Goal: Task Accomplishment & Management: Manage account settings

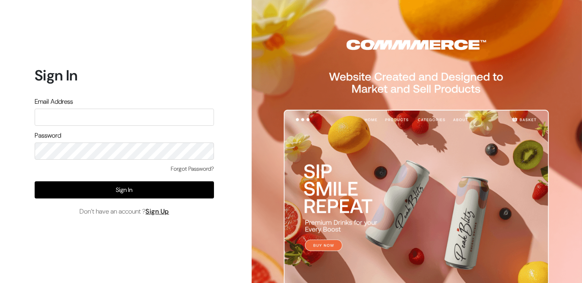
type input "[EMAIL_ADDRESS][DOMAIN_NAME]"
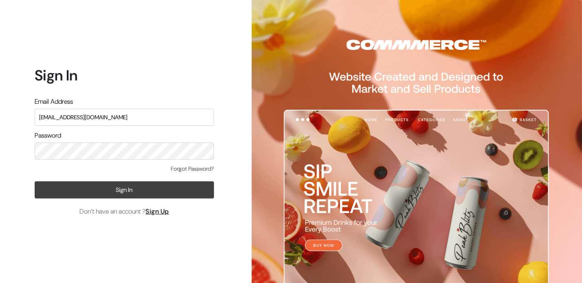
click at [170, 184] on button "Sign In" at bounding box center [124, 189] width 179 height 17
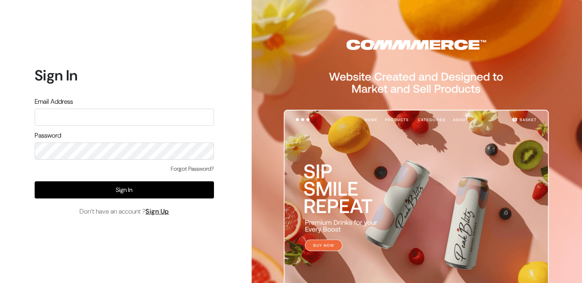
click at [101, 117] on input "text" at bounding box center [124, 116] width 179 height 17
type input "themouldmarket@gmail.com"
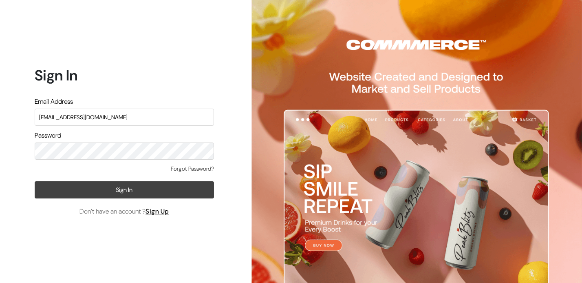
click at [156, 190] on button "Sign In" at bounding box center [124, 189] width 179 height 17
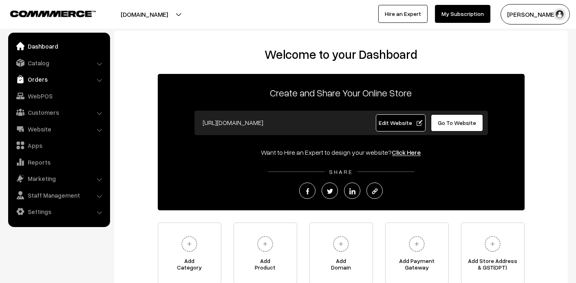
click at [51, 77] on link "Orders" at bounding box center [58, 79] width 97 height 15
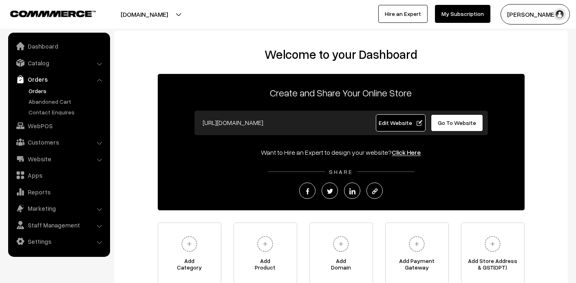
click at [34, 93] on link "Orders" at bounding box center [67, 90] width 81 height 9
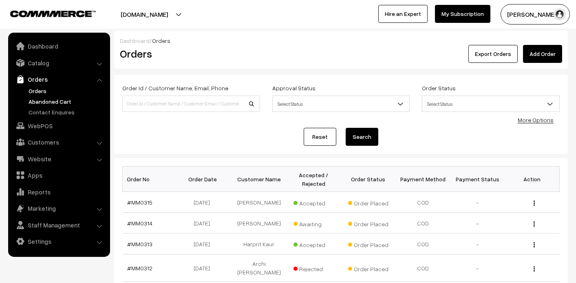
click at [42, 97] on link "Abandoned Cart" at bounding box center [67, 101] width 81 height 9
click at [46, 102] on link "Abandoned Cart" at bounding box center [67, 101] width 81 height 9
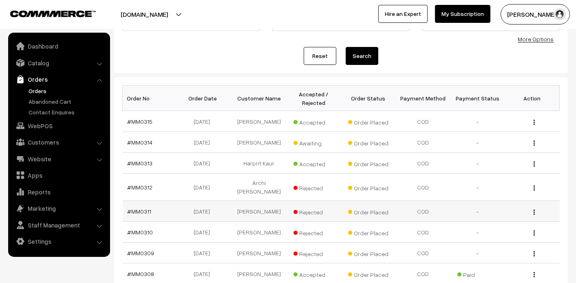
scroll to position [82, 0]
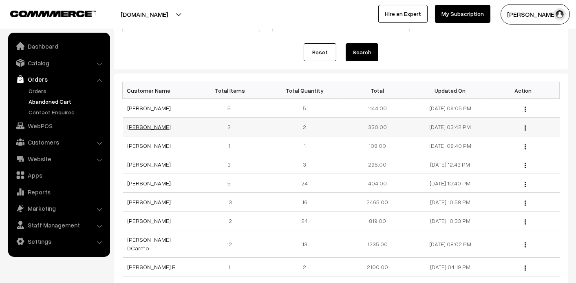
scroll to position [82, 0]
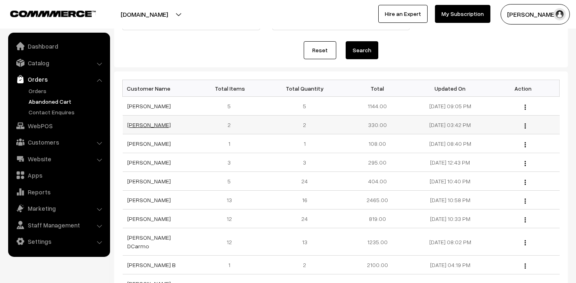
click at [146, 127] on link "[PERSON_NAME]" at bounding box center [150, 124] width 44 height 7
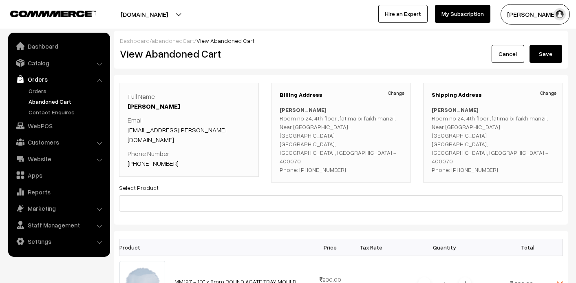
click at [38, 102] on link "Abandoned Cart" at bounding box center [67, 101] width 81 height 9
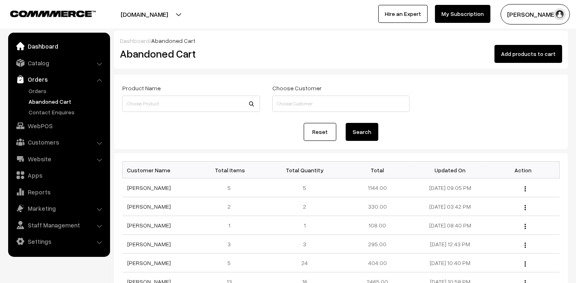
click at [53, 42] on link "Dashboard" at bounding box center [58, 46] width 97 height 15
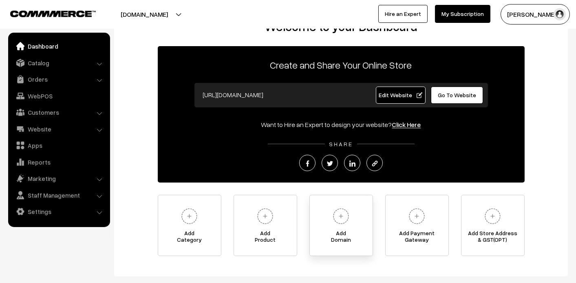
scroll to position [73, 0]
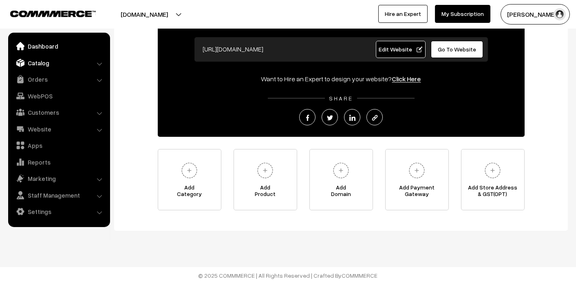
click at [27, 60] on link "Catalog" at bounding box center [58, 62] width 97 height 15
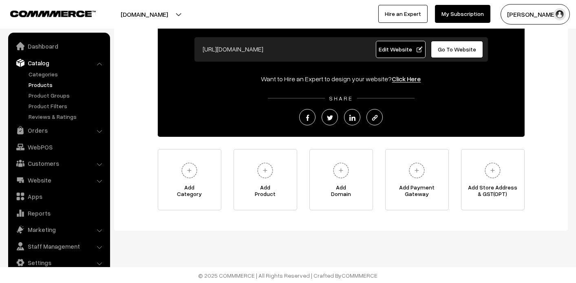
click at [37, 86] on link "Products" at bounding box center [67, 84] width 81 height 9
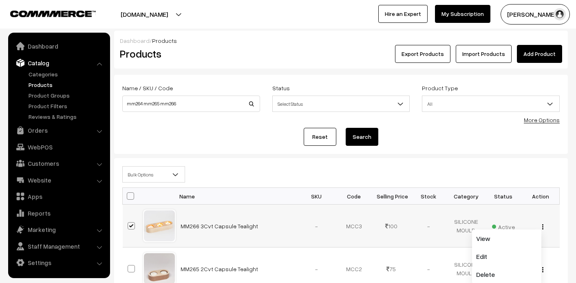
scroll to position [122, 0]
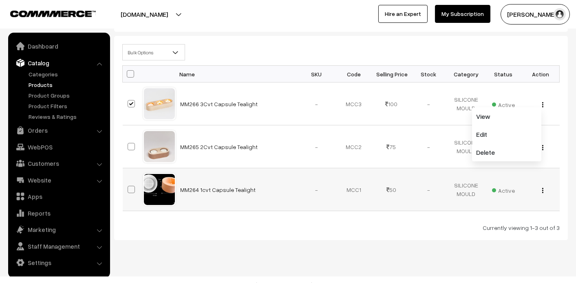
click at [129, 189] on span at bounding box center [131, 189] width 7 height 7
click at [129, 187] on input "checkbox" at bounding box center [126, 183] width 5 height 5
checkbox input "true"
click at [132, 137] on td at bounding box center [133, 146] width 20 height 43
click at [128, 143] on span at bounding box center [131, 146] width 7 height 7
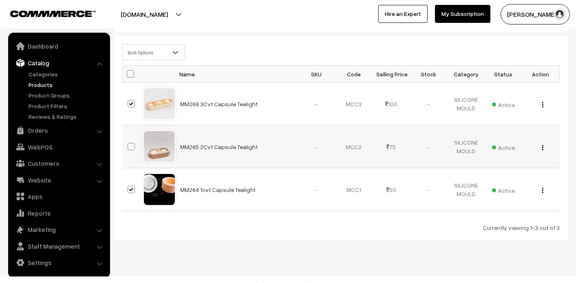
click at [128, 143] on input "checkbox" at bounding box center [126, 141] width 5 height 5
checkbox input "true"
click at [174, 55] on b at bounding box center [176, 52] width 8 height 8
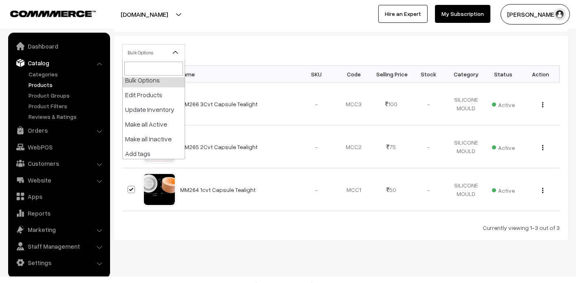
scroll to position [0, 0]
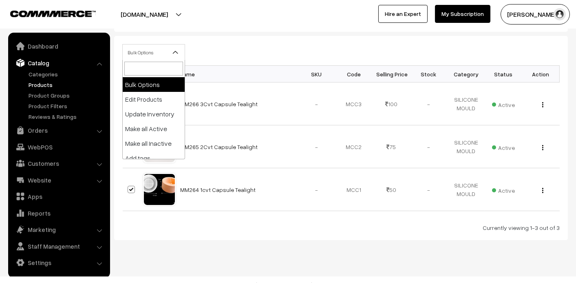
click at [269, 42] on div "Bulk Options Edit Products Update Inventory Make all Active Make all Inactive A…" at bounding box center [341, 138] width 454 height 204
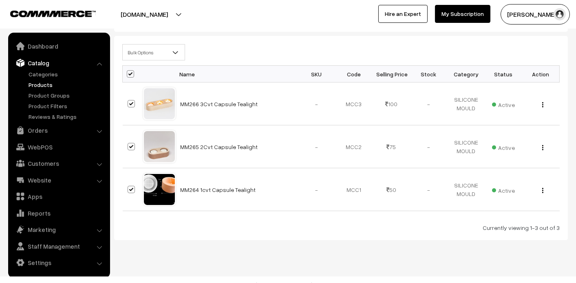
click at [278, 37] on div "Bulk Options Edit Products Update Inventory Make all Active Make all Inactive A…" at bounding box center [341, 138] width 454 height 204
click at [508, 190] on span "Active" at bounding box center [503, 189] width 23 height 11
click at [546, 192] on div "View Edit Delete" at bounding box center [541, 189] width 28 height 9
click at [542, 190] on button "button" at bounding box center [543, 190] width 2 height 7
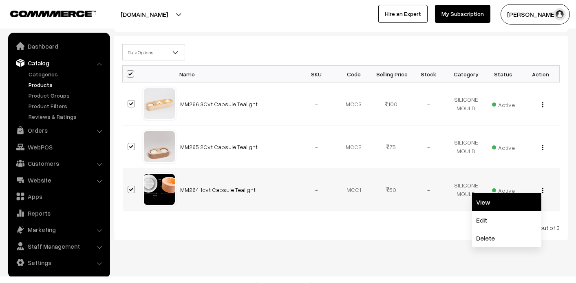
click at [527, 201] on link "View" at bounding box center [506, 202] width 69 height 18
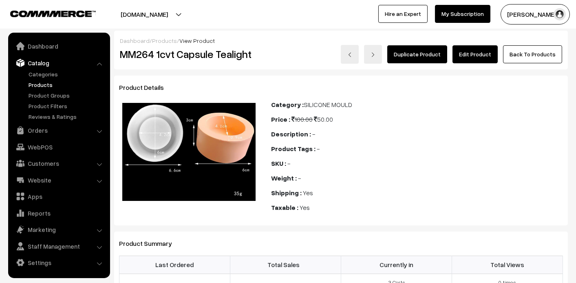
click at [422, 57] on link "Duplicate Product" at bounding box center [417, 54] width 60 height 18
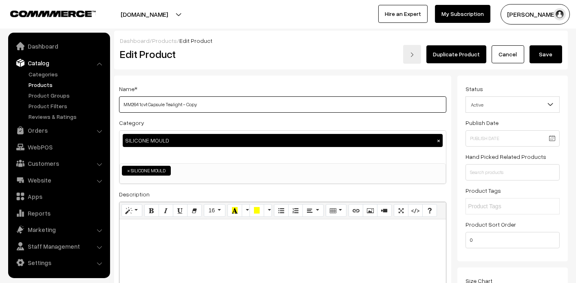
click at [234, 102] on input "MM264 1cvt Capsule Tealight - Copy" at bounding box center [282, 104] width 327 height 16
type input "MM264 1cvt Capsule Tealight - Spl Offer"
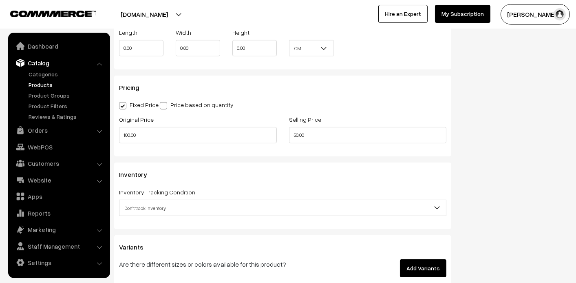
scroll to position [652, 0]
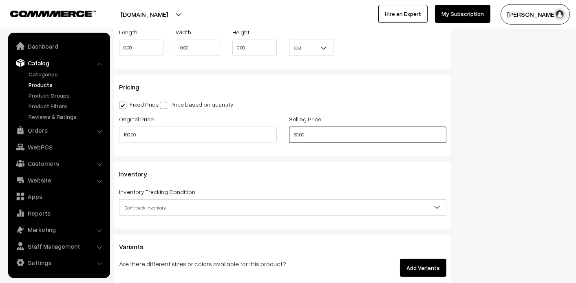
drag, startPoint x: 322, startPoint y: 136, endPoint x: 219, endPoint y: 120, distance: 104.0
click at [221, 121] on div "Original Price 100.00 Selling Price 50.00" at bounding box center [283, 131] width 340 height 34
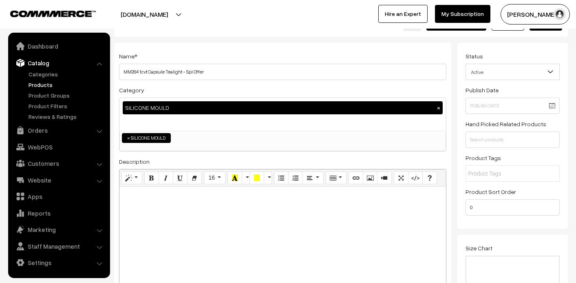
scroll to position [0, 0]
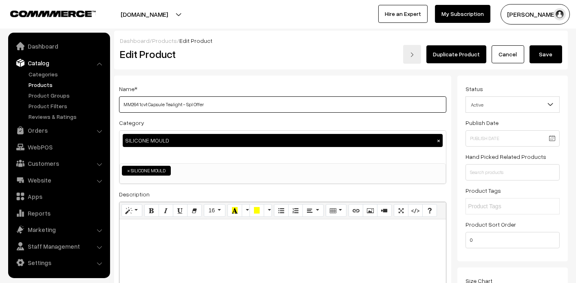
type input "45.00"
drag, startPoint x: 295, startPoint y: 102, endPoint x: 187, endPoint y: 110, distance: 108.7
click at [187, 110] on input "MM264 1cvt Capsule Tealight - Spl Offer" at bounding box center [282, 104] width 327 height 16
click at [555, 53] on button "Save" at bounding box center [546, 54] width 33 height 18
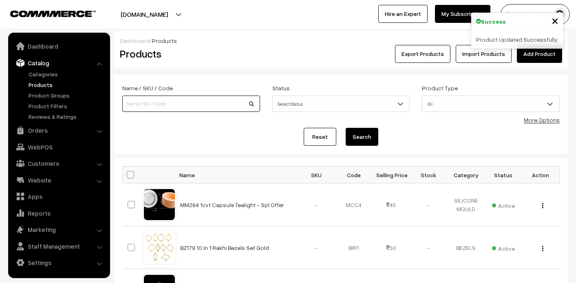
click at [131, 101] on input at bounding box center [191, 103] width 138 height 16
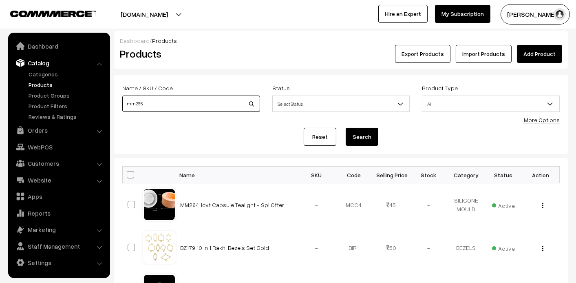
type input "mm265"
click at [346, 128] on button "Search" at bounding box center [362, 137] width 33 height 18
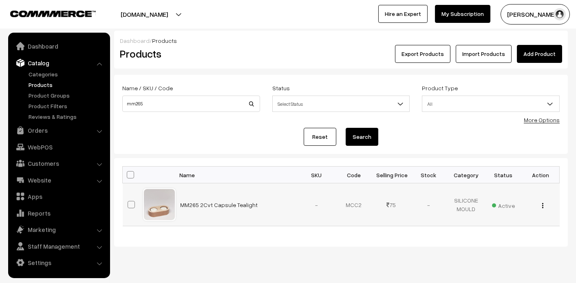
click at [543, 206] on img "button" at bounding box center [542, 205] width 1 height 5
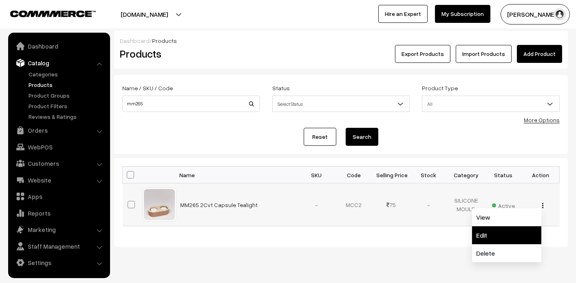
click at [490, 236] on link "Edit" at bounding box center [506, 235] width 69 height 18
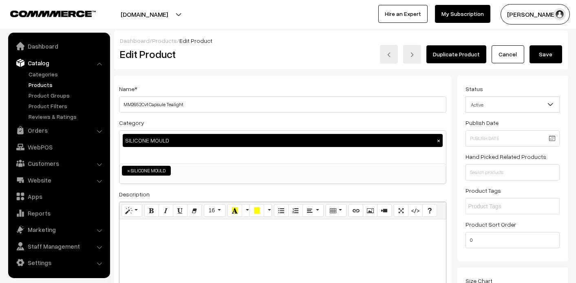
click at [468, 54] on link "Duplicate Product" at bounding box center [456, 54] width 60 height 18
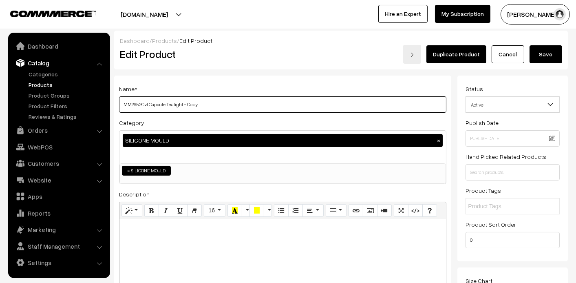
drag, startPoint x: 188, startPoint y: 104, endPoint x: 239, endPoint y: 108, distance: 52.0
click at [239, 108] on input "MM265 2Cvt Capsule Tealight - Copy" at bounding box center [282, 104] width 327 height 16
paste input "Spl Offer"
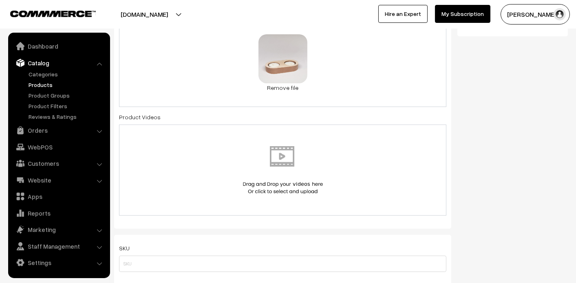
scroll to position [448, 0]
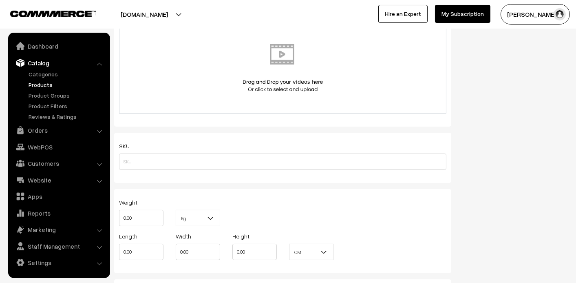
type input "MM265 2Cvt Capsule Tealight - Spl Offer"
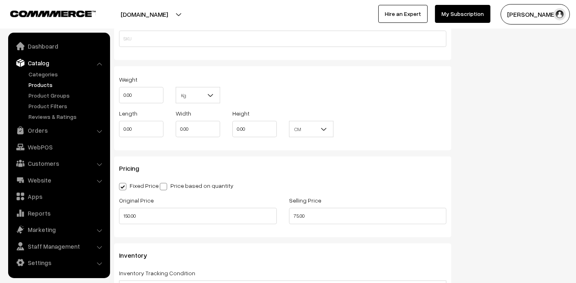
scroll to position [652, 0]
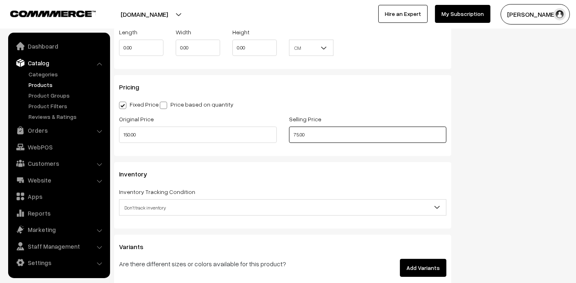
drag, startPoint x: 317, startPoint y: 136, endPoint x: 225, endPoint y: 135, distance: 91.3
click at [235, 135] on div "Original Price 150.00 Selling Price 75.00" at bounding box center [283, 131] width 340 height 34
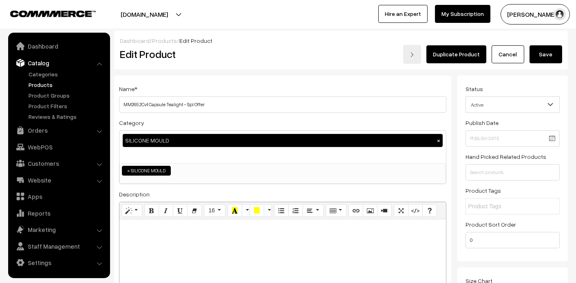
scroll to position [0, 0]
type input "65.00"
click at [543, 51] on button "Save" at bounding box center [546, 54] width 33 height 18
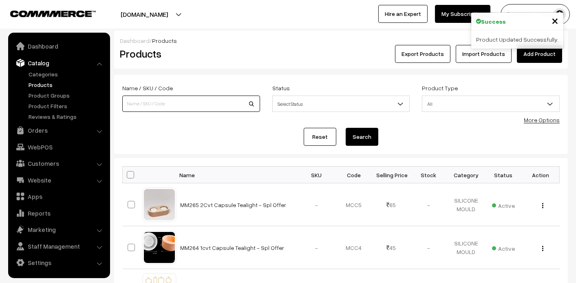
click at [172, 102] on input at bounding box center [191, 103] width 138 height 16
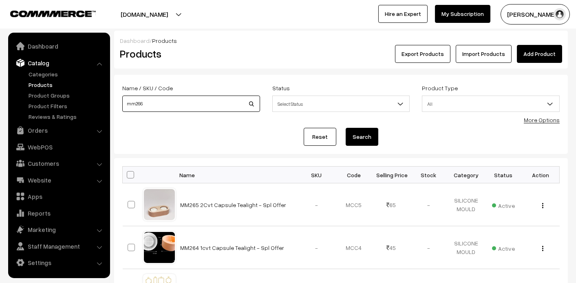
type input "mm266"
click at [365, 137] on button "Search" at bounding box center [362, 137] width 33 height 18
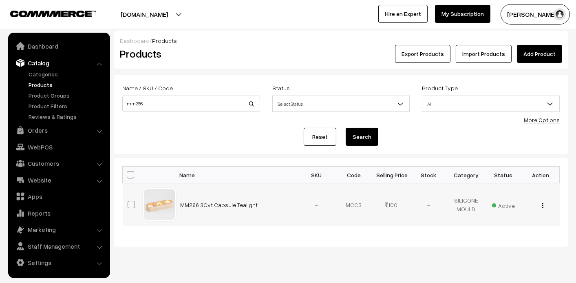
click at [545, 204] on div "View Edit Delete" at bounding box center [541, 204] width 28 height 9
click at [543, 206] on img "button" at bounding box center [542, 205] width 1 height 5
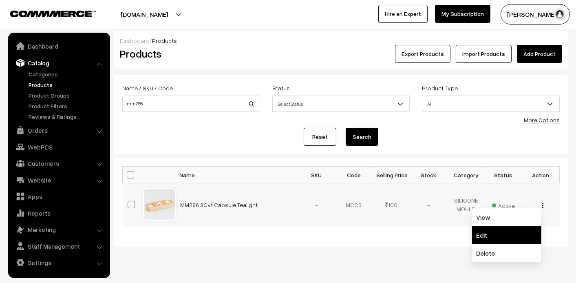
click at [518, 238] on link "Edit" at bounding box center [506, 235] width 69 height 18
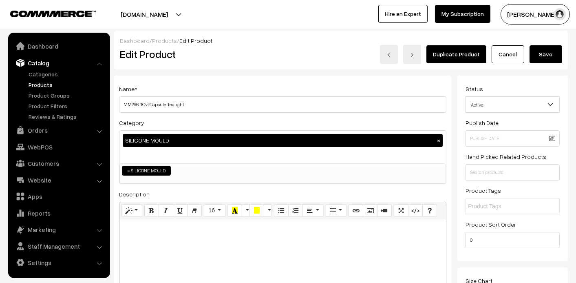
click at [460, 56] on link "Duplicate Product" at bounding box center [456, 54] width 60 height 18
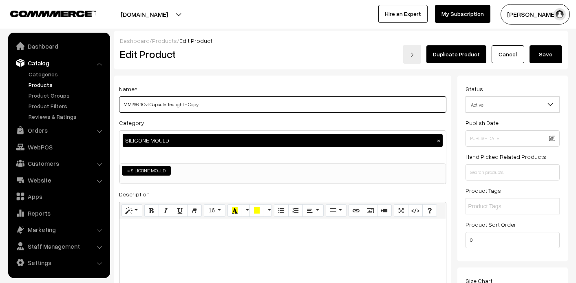
drag, startPoint x: 188, startPoint y: 104, endPoint x: 291, endPoint y: 119, distance: 103.4
click at [291, 119] on div "Name * MM266 3Cvt Capsule Tealight - Copy Category SILICONE MOULD × SILICONE MO…" at bounding box center [282, 206] width 337 height 263
paste input "Spl Offer"
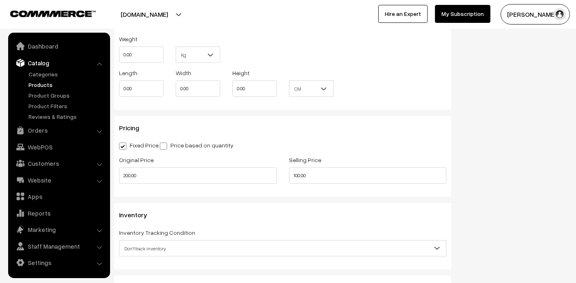
scroll to position [611, 0]
type input "MM266 3Cvt Capsule Tealight - Spl Offer"
drag, startPoint x: 321, startPoint y: 174, endPoint x: 202, endPoint y: 163, distance: 119.1
click at [205, 164] on div "Original Price 200.00 Selling Price 100.00" at bounding box center [283, 172] width 340 height 34
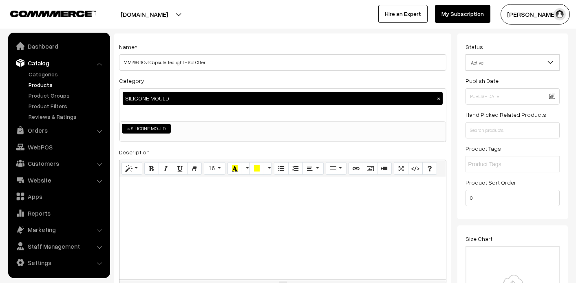
scroll to position [0, 0]
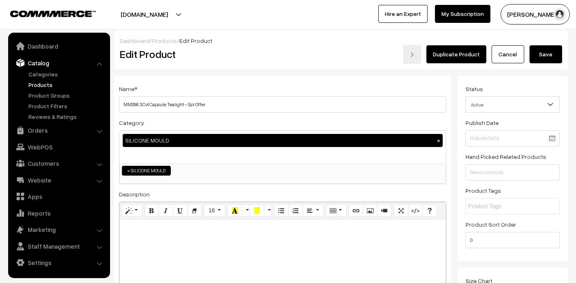
type input "85.00"
click at [547, 53] on button "Save" at bounding box center [546, 54] width 33 height 18
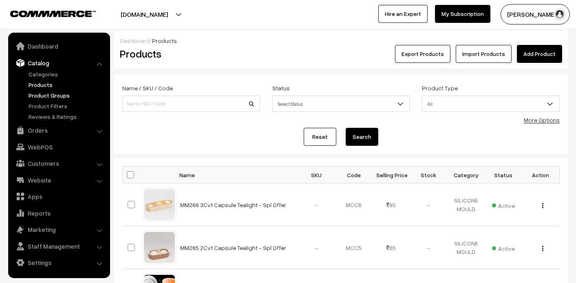
click at [46, 97] on link "Product Groups" at bounding box center [67, 95] width 81 height 9
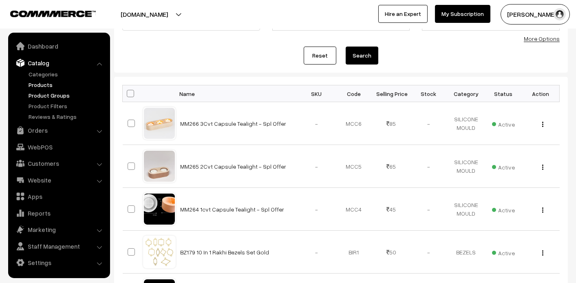
scroll to position [82, 0]
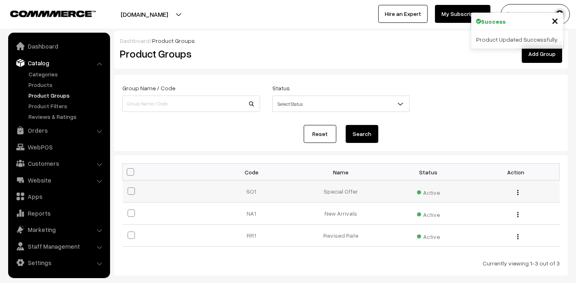
click at [341, 190] on td "Special Offer" at bounding box center [340, 191] width 87 height 22
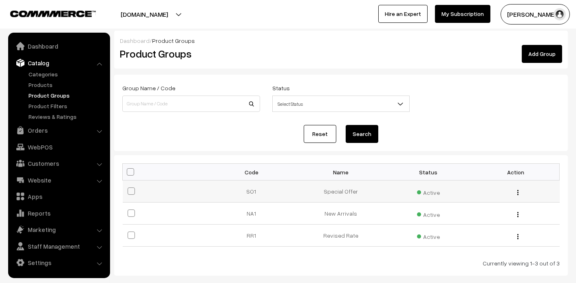
click at [519, 191] on button "button" at bounding box center [518, 192] width 2 height 7
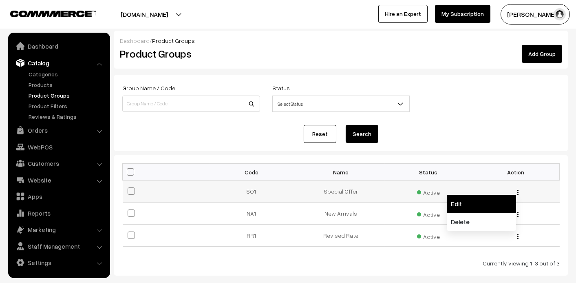
click at [488, 206] on link "Edit" at bounding box center [481, 203] width 69 height 18
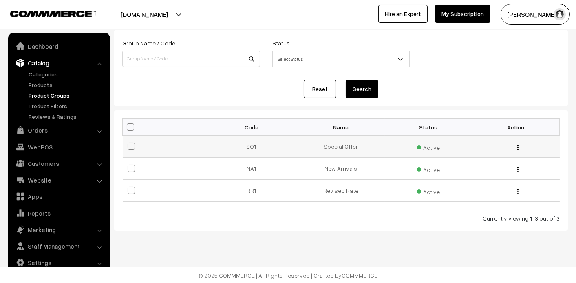
scroll to position [42, 0]
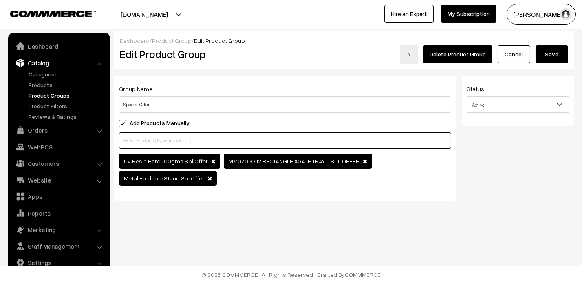
click at [164, 146] on input "text" at bounding box center [285, 140] width 332 height 16
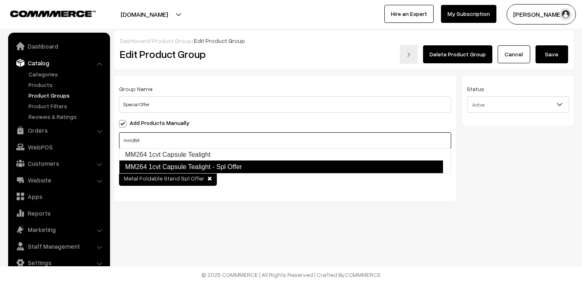
click at [195, 167] on link "MM264 1cvt Capsule Tealight - Spl Offer" at bounding box center [281, 166] width 324 height 13
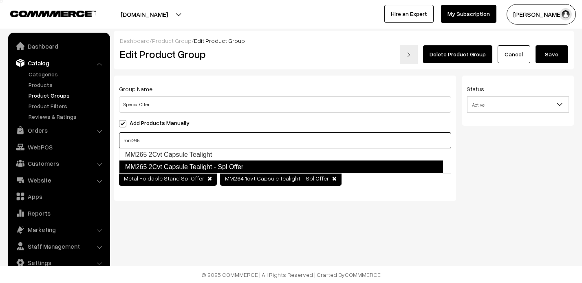
click at [178, 168] on link "MM265 2Cvt Capsule Tealight - Spl Offer" at bounding box center [281, 166] width 324 height 13
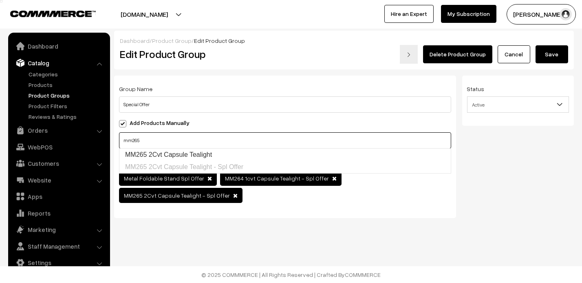
click at [183, 141] on input "mm265" at bounding box center [285, 140] width 332 height 16
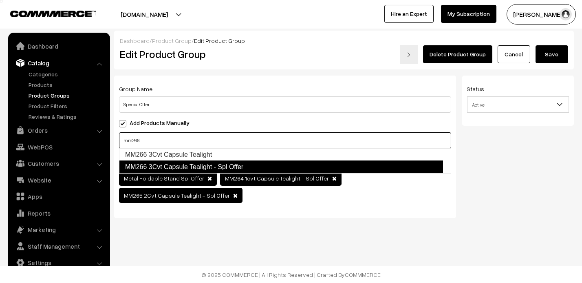
click at [220, 168] on link "MM266 3Cvt Capsule Tealight - Spl Offer" at bounding box center [281, 166] width 324 height 13
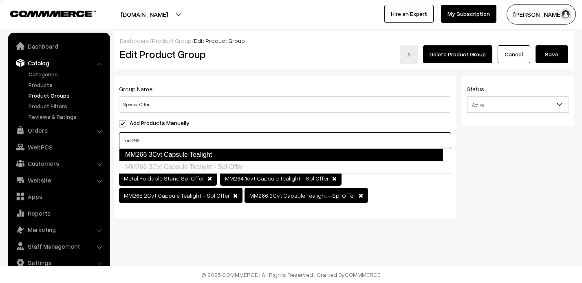
type input "mm266"
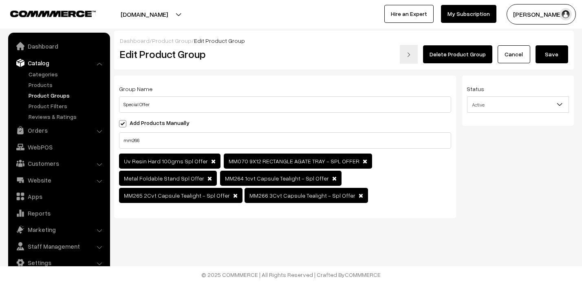
click at [501, 147] on div "Status Active Inactive Active" at bounding box center [521, 149] width 118 height 148
click at [554, 57] on button "Save" at bounding box center [552, 54] width 33 height 18
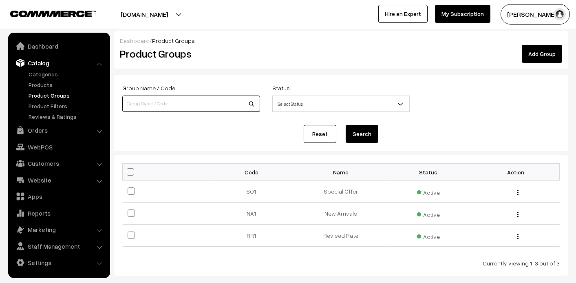
click at [144, 102] on input at bounding box center [191, 103] width 138 height 16
click at [48, 83] on link "Products" at bounding box center [67, 84] width 81 height 9
click at [130, 102] on input "A" at bounding box center [191, 103] width 138 height 16
type input "AG"
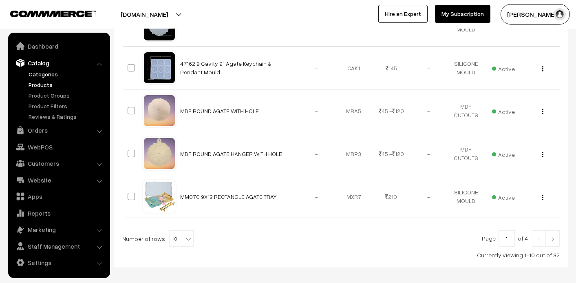
scroll to position [348, 0]
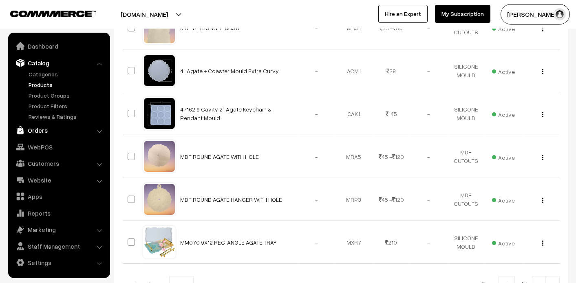
click at [42, 124] on link "Orders" at bounding box center [58, 130] width 97 height 15
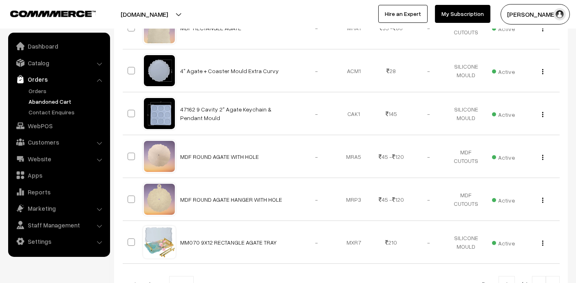
click at [41, 102] on link "Abandoned Cart" at bounding box center [67, 101] width 81 height 9
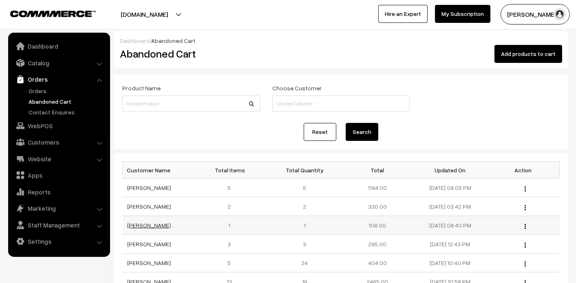
click at [149, 223] on link "Sneha Chavan" at bounding box center [150, 224] width 44 height 7
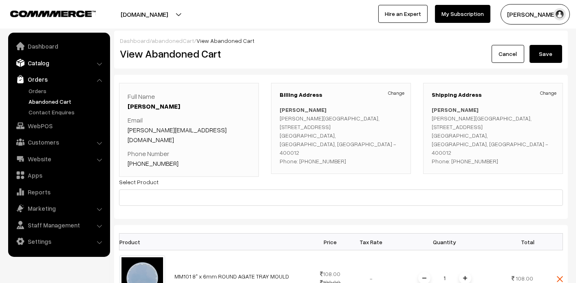
click at [39, 63] on link "Catalog" at bounding box center [58, 62] width 97 height 15
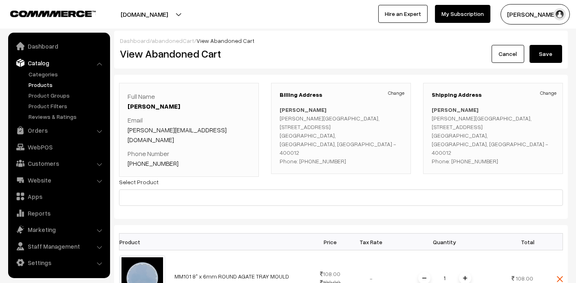
click at [35, 81] on link "Products" at bounding box center [67, 84] width 81 height 9
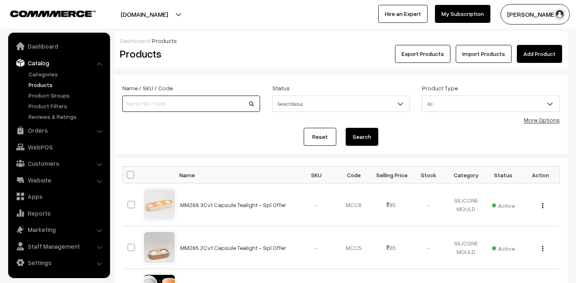
click at [223, 106] on input at bounding box center [191, 103] width 138 height 16
type input "MM101"
click at [346, 128] on button "Search" at bounding box center [362, 137] width 33 height 18
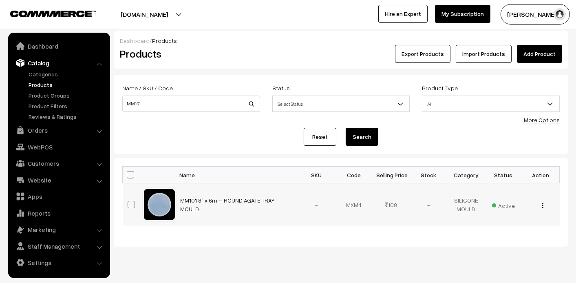
click at [542, 204] on img "button" at bounding box center [542, 205] width 1 height 5
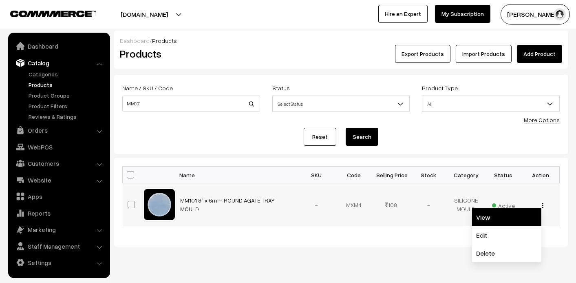
click at [507, 222] on link "View" at bounding box center [506, 217] width 69 height 18
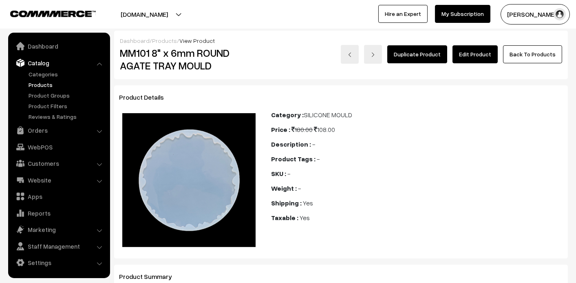
click at [427, 53] on link "Duplicate Product" at bounding box center [417, 54] width 60 height 18
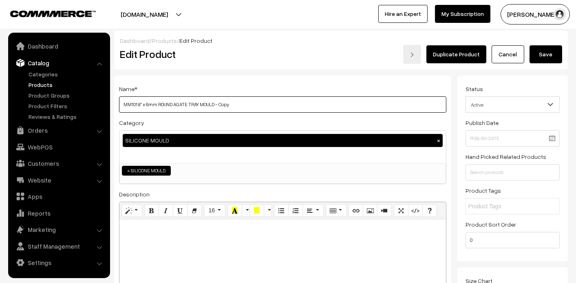
click at [258, 98] on input "MM101 8" x 6mm ROUND AGATE TRAY MOULD - Copy" at bounding box center [282, 104] width 327 height 16
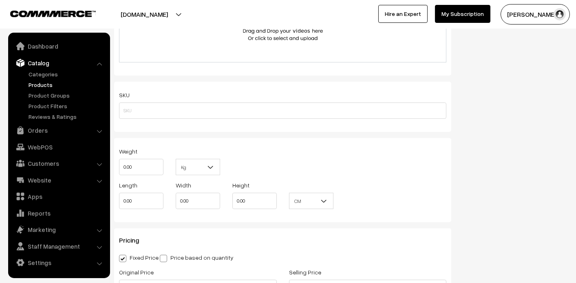
scroll to position [652, 0]
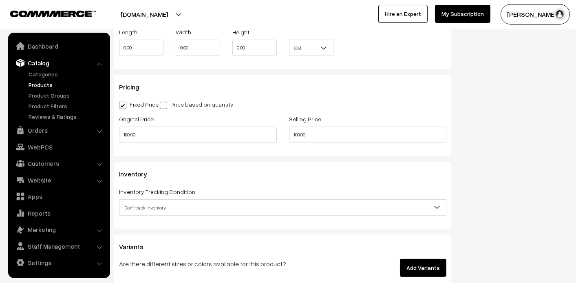
type input "MM101 8" x 6mm ROUND AGATE TRAY MOULD - Spl Offer"
click at [309, 131] on input "108.00" at bounding box center [368, 134] width 158 height 16
type input "99.00"
click at [426, 99] on div "Fixed Price Price based on quantity" at bounding box center [282, 104] width 327 height 10
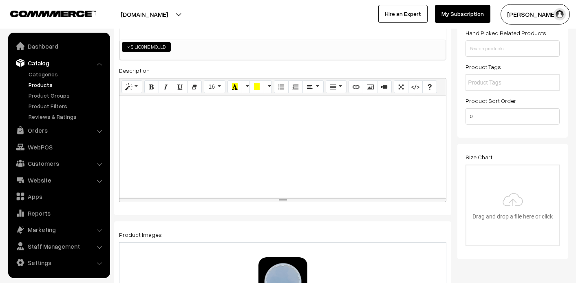
scroll to position [0, 0]
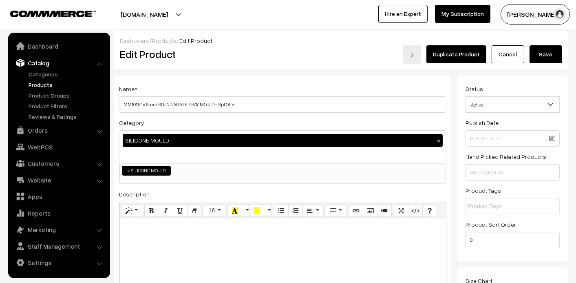
click at [556, 49] on button "Save" at bounding box center [546, 54] width 33 height 18
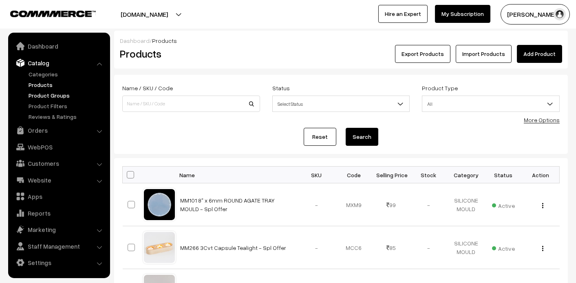
click at [52, 95] on link "Product Groups" at bounding box center [67, 95] width 81 height 9
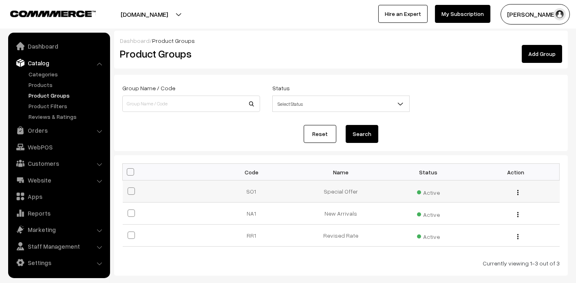
click at [338, 190] on td "Special Offer" at bounding box center [340, 191] width 87 height 22
click at [515, 192] on div "Edit Delete" at bounding box center [515, 191] width 77 height 9
click at [518, 192] on img "button" at bounding box center [517, 192] width 1 height 5
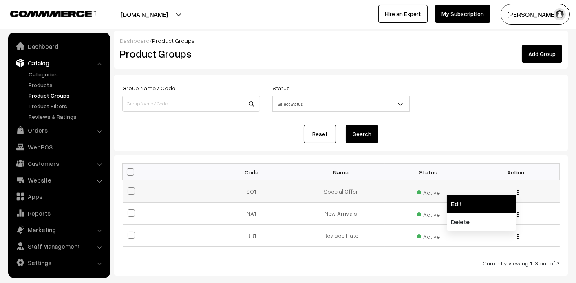
click at [493, 208] on link "Edit" at bounding box center [481, 203] width 69 height 18
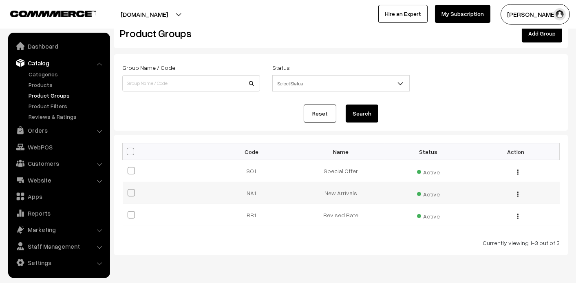
scroll to position [43, 0]
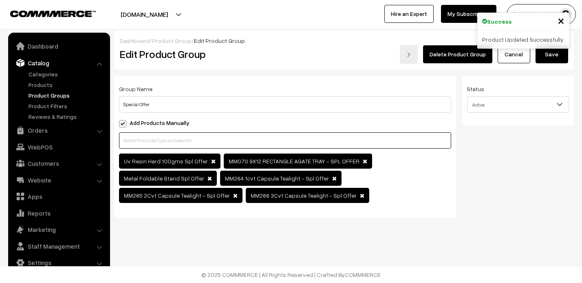
click at [208, 137] on input "text" at bounding box center [285, 140] width 332 height 16
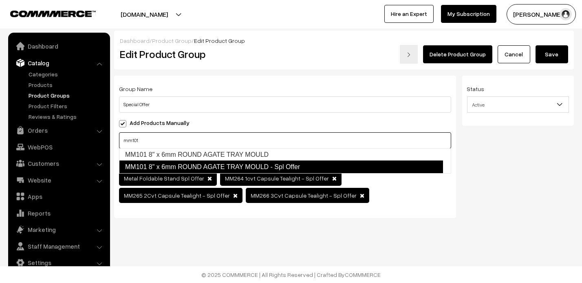
click at [277, 166] on link "MM101 8" x 6mm ROUND AGATE TRAY MOULD - Spl Offer" at bounding box center [281, 166] width 324 height 13
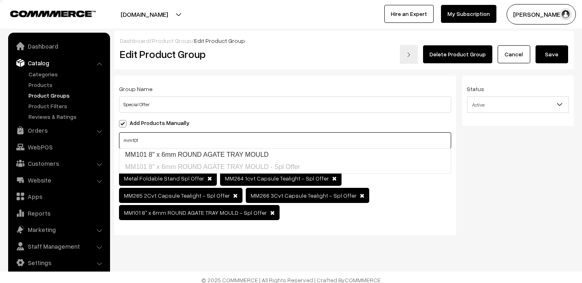
type input "mm101"
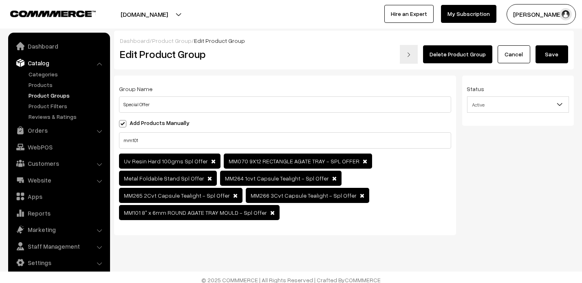
click at [557, 54] on button "Save" at bounding box center [552, 54] width 33 height 18
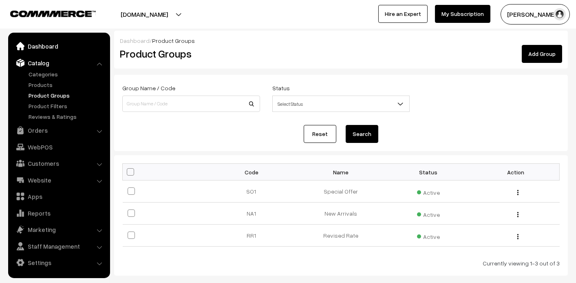
click at [46, 47] on link "Dashboard" at bounding box center [58, 46] width 97 height 15
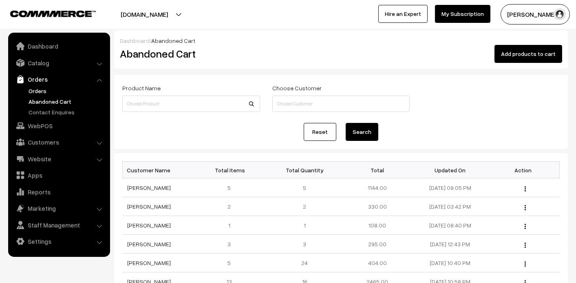
click at [38, 91] on link "Orders" at bounding box center [67, 90] width 81 height 9
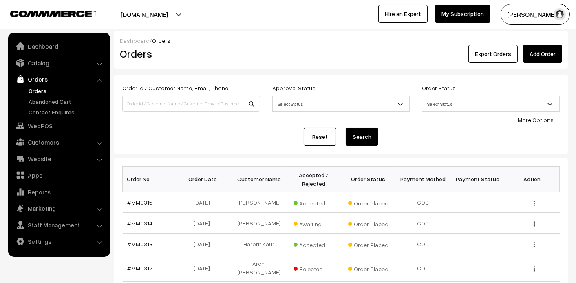
click at [546, 55] on link "Add Order" at bounding box center [542, 54] width 39 height 18
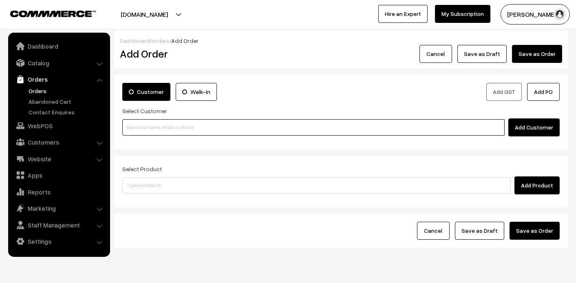
click at [222, 127] on input at bounding box center [313, 127] width 382 height 16
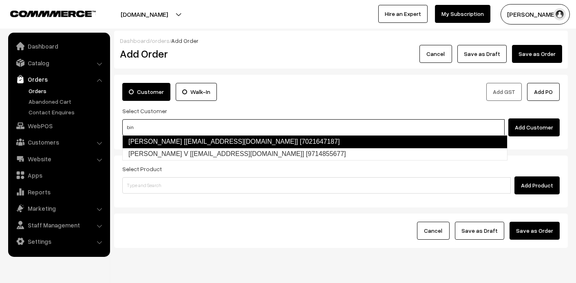
click at [264, 143] on link "ANSARI SHAMIM [binyaminshamim22@gmail.com] [7021647187]" at bounding box center [314, 141] width 385 height 13
type input "bin"
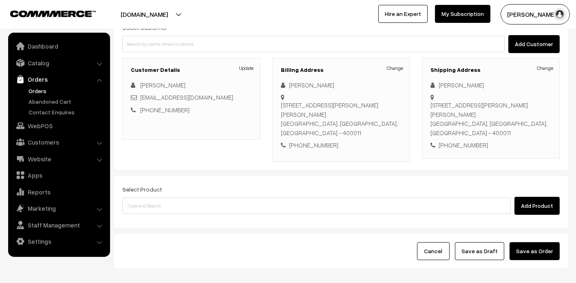
scroll to position [126, 0]
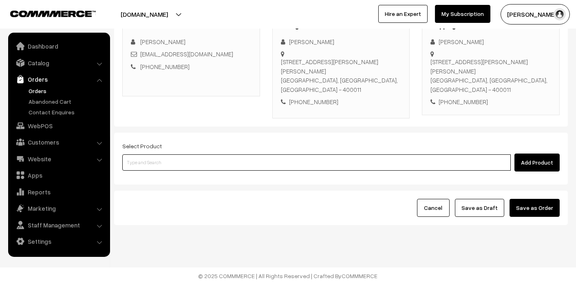
click at [196, 161] on input at bounding box center [316, 162] width 389 height 16
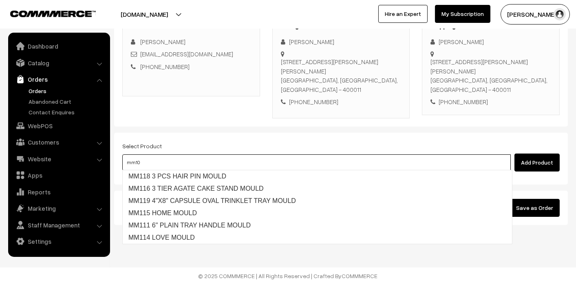
type input "mm101"
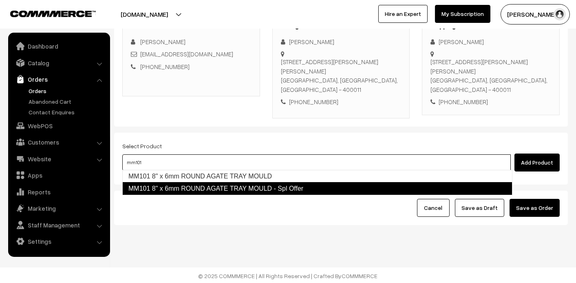
click at [292, 187] on link "MM101 8" x 6mm ROUND AGATE TRAY MOULD - Spl Offer" at bounding box center [317, 188] width 390 height 13
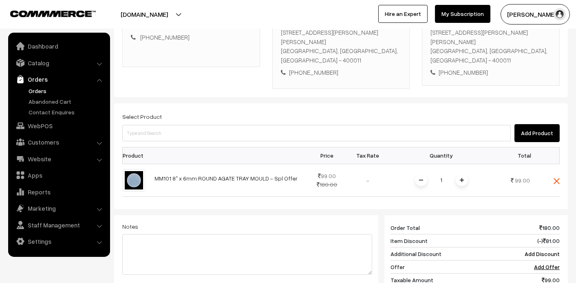
scroll to position [167, 0]
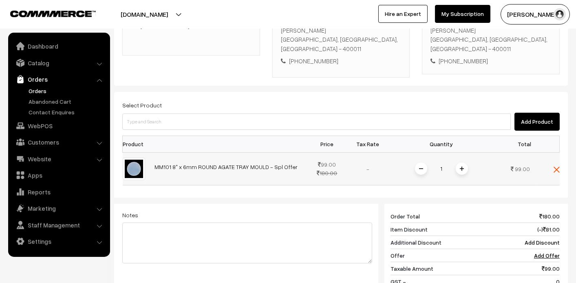
click at [464, 169] on span at bounding box center [462, 168] width 12 height 12
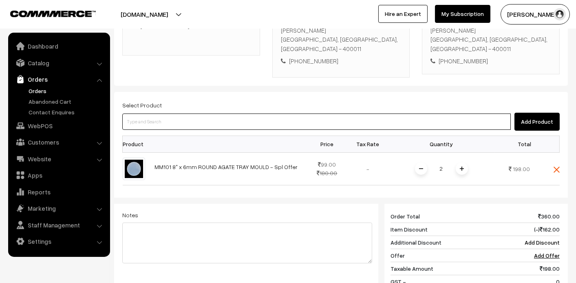
click at [137, 119] on input at bounding box center [316, 121] width 389 height 16
type input "47162"
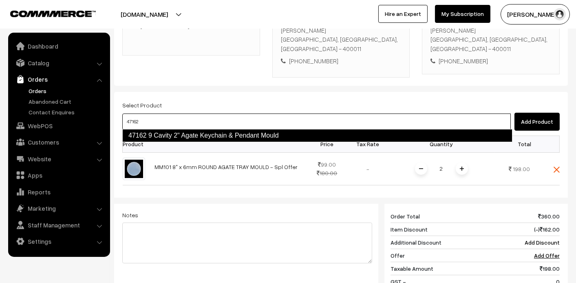
click at [146, 134] on link "47162 9 Cavity 2" Agate Keychain & Pendant Mould" at bounding box center [317, 135] width 390 height 13
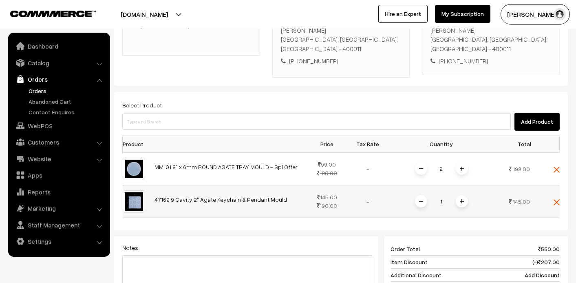
click at [464, 199] on span at bounding box center [462, 201] width 12 height 12
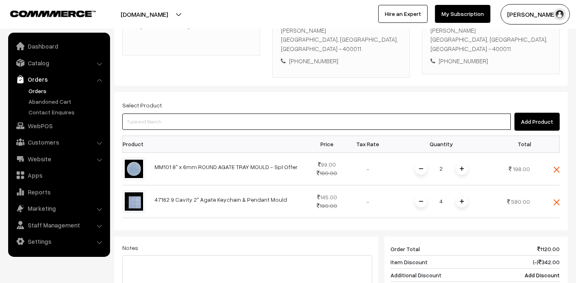
click at [170, 123] on input at bounding box center [316, 121] width 389 height 16
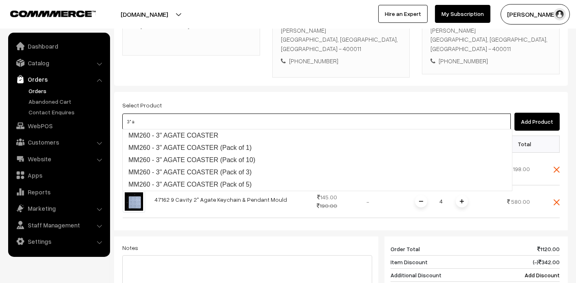
type input "3" a"
type input "3" aga"
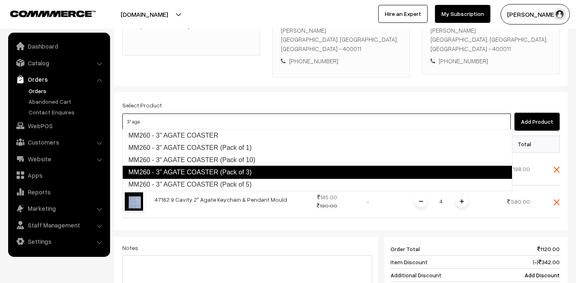
click at [237, 169] on link "MM260 - 3" AGATE COASTER (Pack of 3)" at bounding box center [317, 172] width 390 height 13
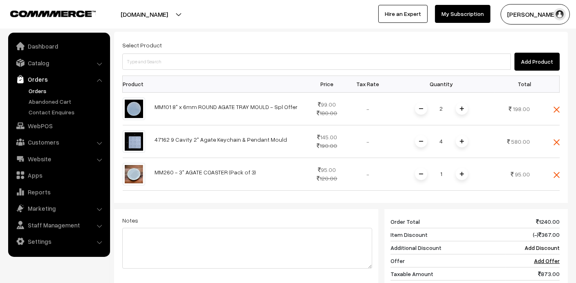
scroll to position [208, 0]
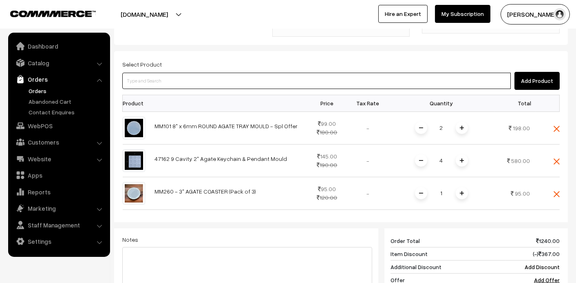
click at [378, 85] on input at bounding box center [316, 81] width 389 height 16
type input "magi"
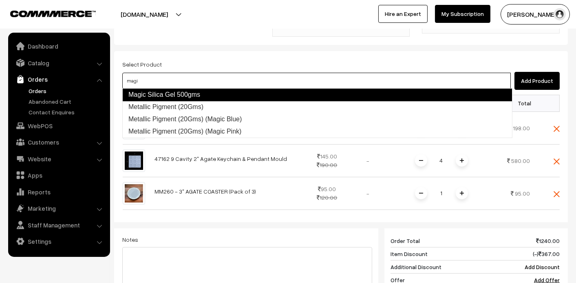
click at [241, 94] on link "Magic Silica Gel 500gms" at bounding box center [317, 94] width 390 height 13
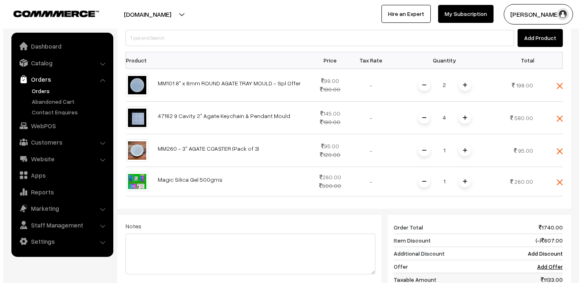
scroll to position [371, 0]
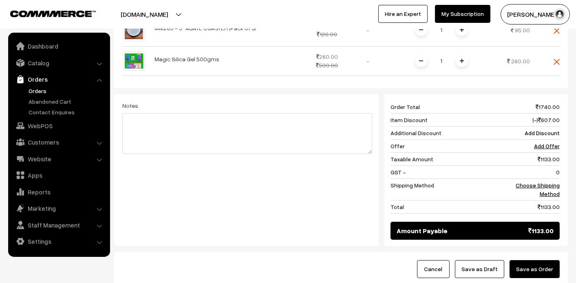
click at [525, 260] on button "Save as Order" at bounding box center [535, 269] width 50 height 18
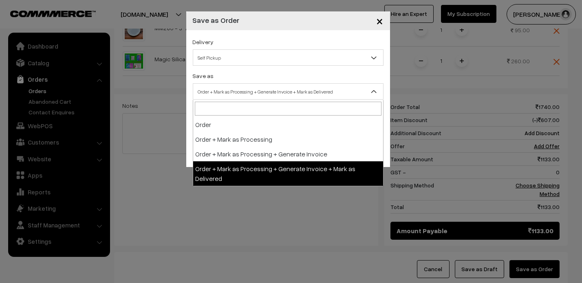
click at [293, 93] on span "Order + Mark as Processing + Generate Invoice + Mark as Delivered" at bounding box center [288, 91] width 190 height 14
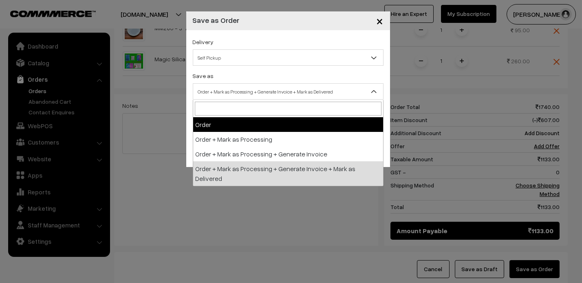
select select "1"
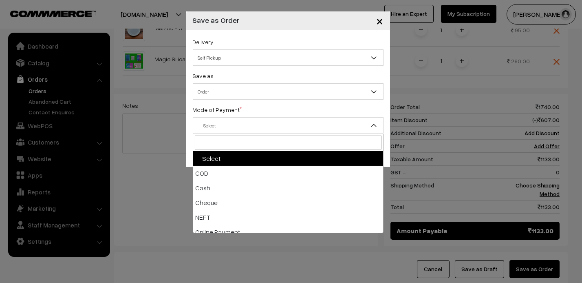
click at [283, 120] on span "-- Select --" at bounding box center [288, 125] width 190 height 14
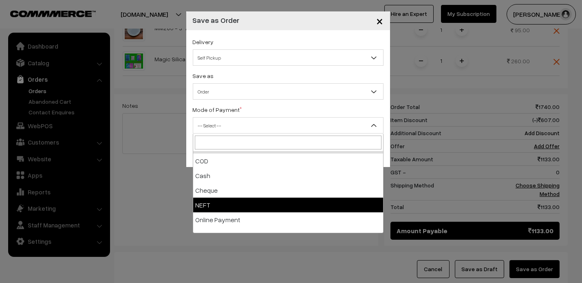
scroll to position [0, 0]
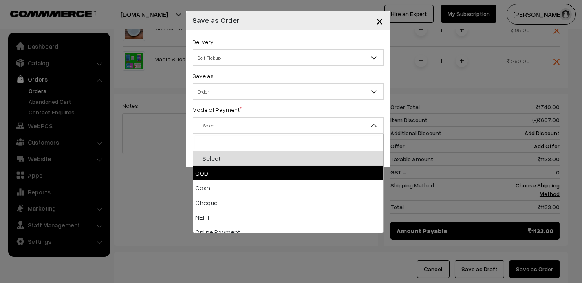
select select "1"
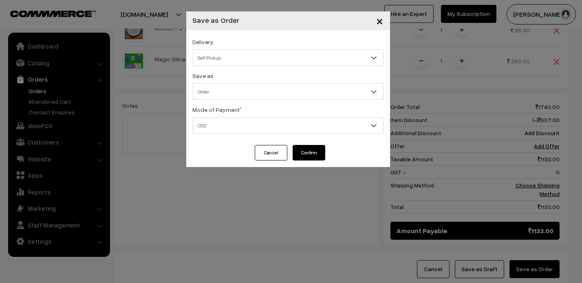
click at [312, 152] on button "Confirm" at bounding box center [309, 152] width 33 height 15
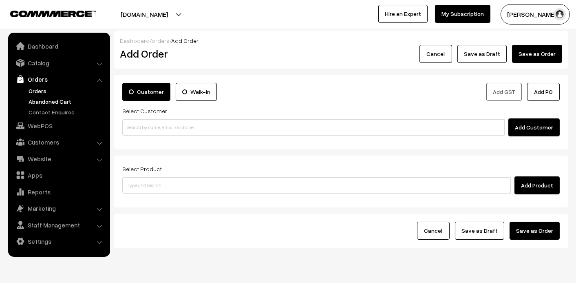
click at [60, 105] on link "Abandoned Cart" at bounding box center [67, 101] width 81 height 9
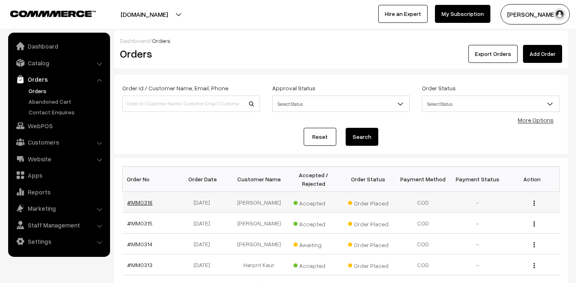
click at [138, 199] on link "#MM0316" at bounding box center [140, 202] width 25 height 7
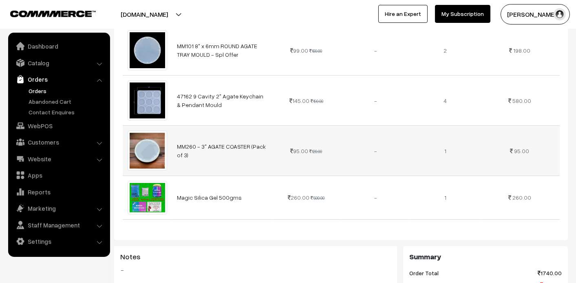
scroll to position [67, 0]
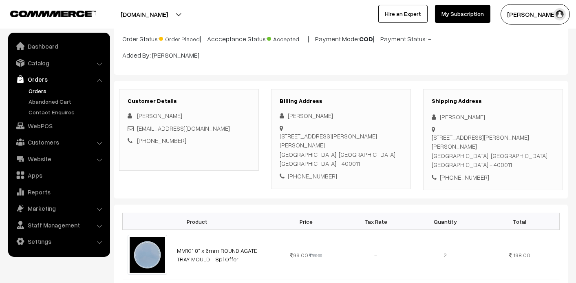
click at [40, 91] on link "Orders" at bounding box center [67, 90] width 81 height 9
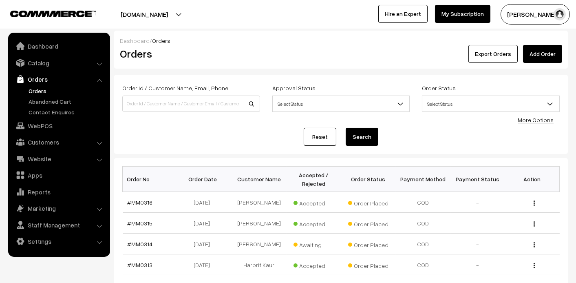
click at [35, 90] on link "Orders" at bounding box center [67, 90] width 81 height 9
click at [37, 93] on link "Orders" at bounding box center [67, 90] width 81 height 9
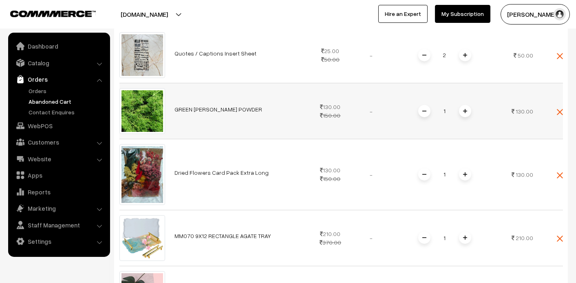
scroll to position [408, 0]
click at [190, 172] on link "Dried Flowers Card Pack Extra Long" at bounding box center [222, 172] width 94 height 7
click at [55, 100] on link "Abandoned Cart" at bounding box center [67, 101] width 81 height 9
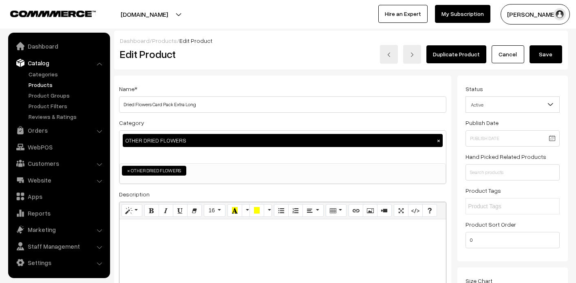
click at [523, 103] on span "Active" at bounding box center [512, 104] width 93 height 14
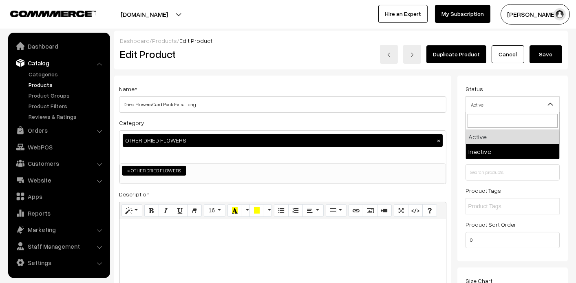
select select "2"
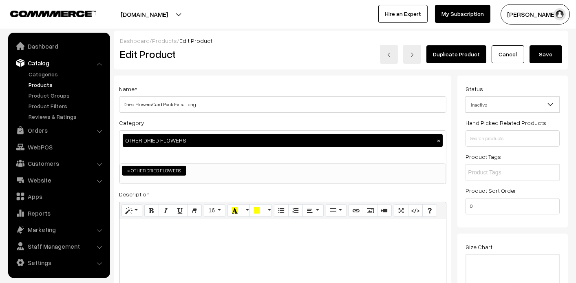
click at [537, 53] on button "Save" at bounding box center [546, 54] width 33 height 18
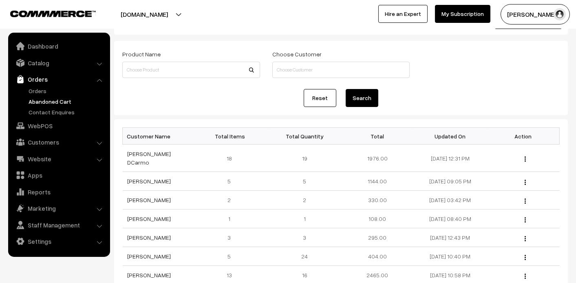
scroll to position [82, 0]
